Goal: Obtain resource: Obtain resource

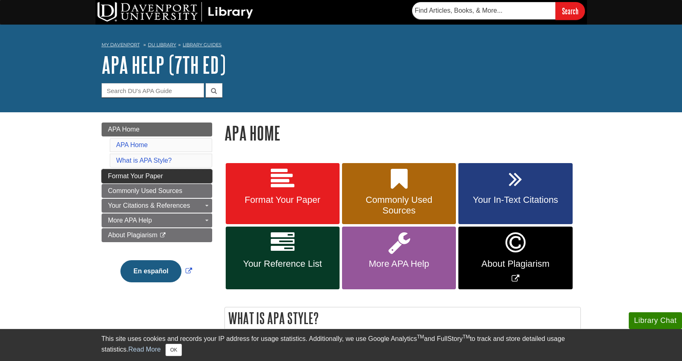
click at [156, 172] on link "Format Your Paper" at bounding box center [157, 176] width 111 height 14
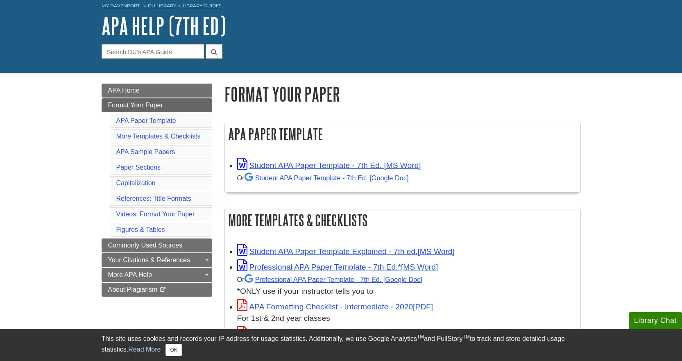
scroll to position [82, 0]
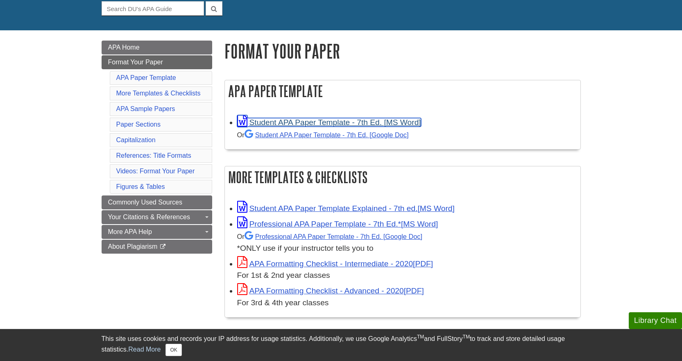
click at [284, 124] on link "Student APA Paper Template - 7th Ed. [MS Word]" at bounding box center [329, 122] width 184 height 9
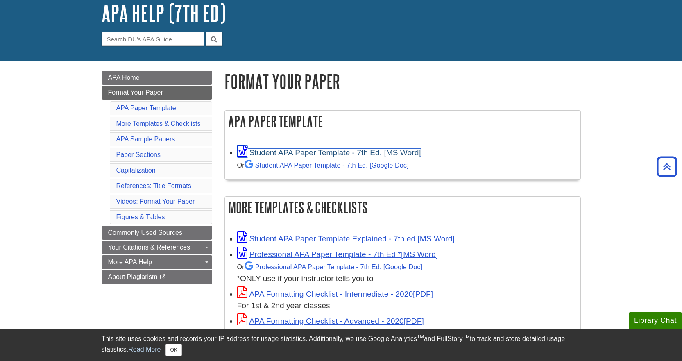
scroll to position [0, 0]
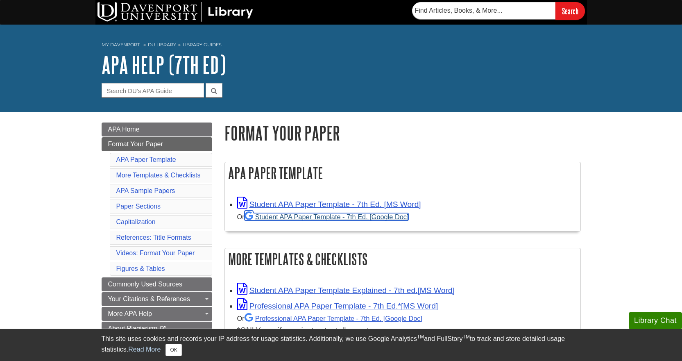
click at [312, 216] on link "Student APA Paper Template - 7th Ed. [Google Doc]" at bounding box center [327, 216] width 164 height 7
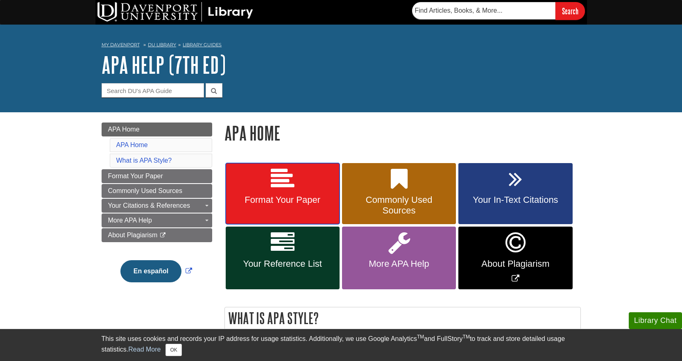
click at [292, 194] on link "Format Your Paper" at bounding box center [283, 193] width 114 height 61
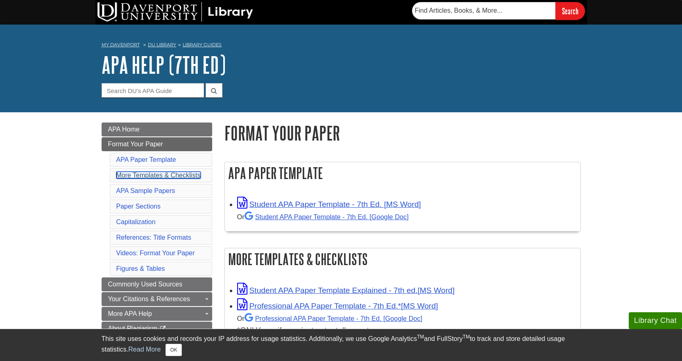
click at [183, 173] on link "More Templates & Checklists" at bounding box center [158, 175] width 84 height 7
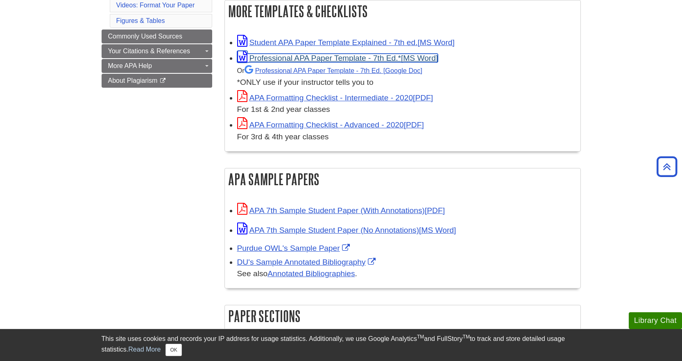
click at [284, 60] on link "Professional APA Paper Template - 7th Ed.*" at bounding box center [337, 58] width 201 height 9
click at [179, 350] on button "OK" at bounding box center [174, 350] width 16 height 12
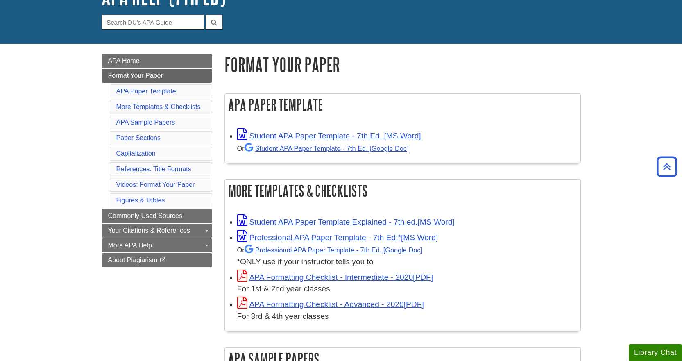
scroll to position [0, 0]
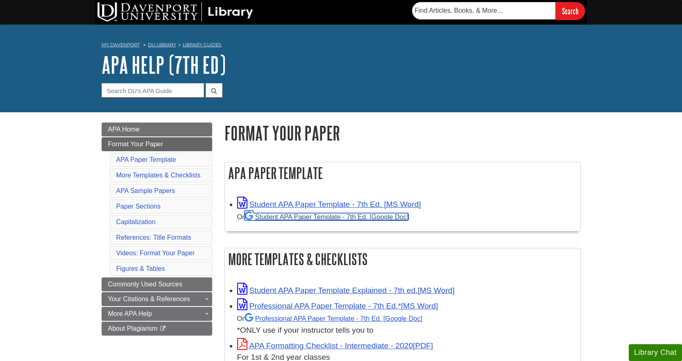
click at [280, 218] on link "Student APA Paper Template - 7th Ed. [Google Doc]" at bounding box center [327, 216] width 164 height 7
